Goal: Check status

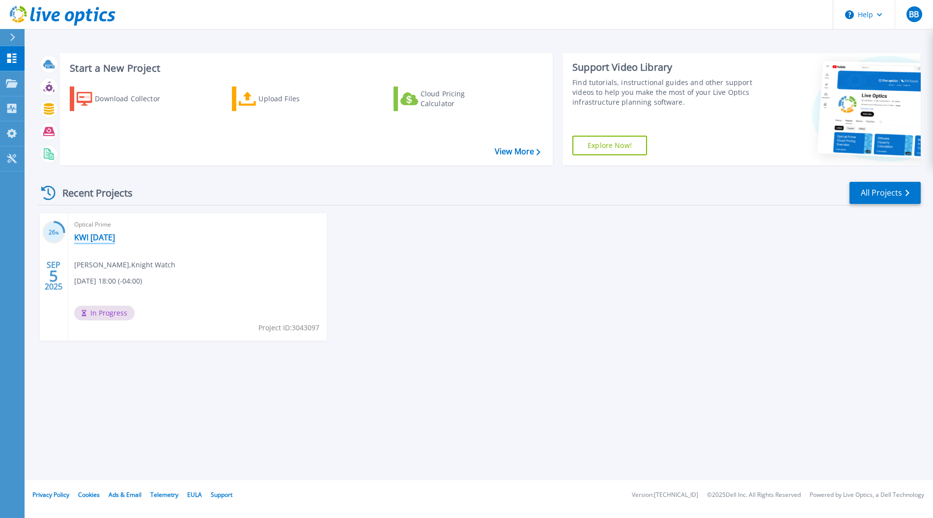
click at [106, 233] on link "KWI [DATE]" at bounding box center [94, 237] width 41 height 10
